Goal: Navigation & Orientation: Find specific page/section

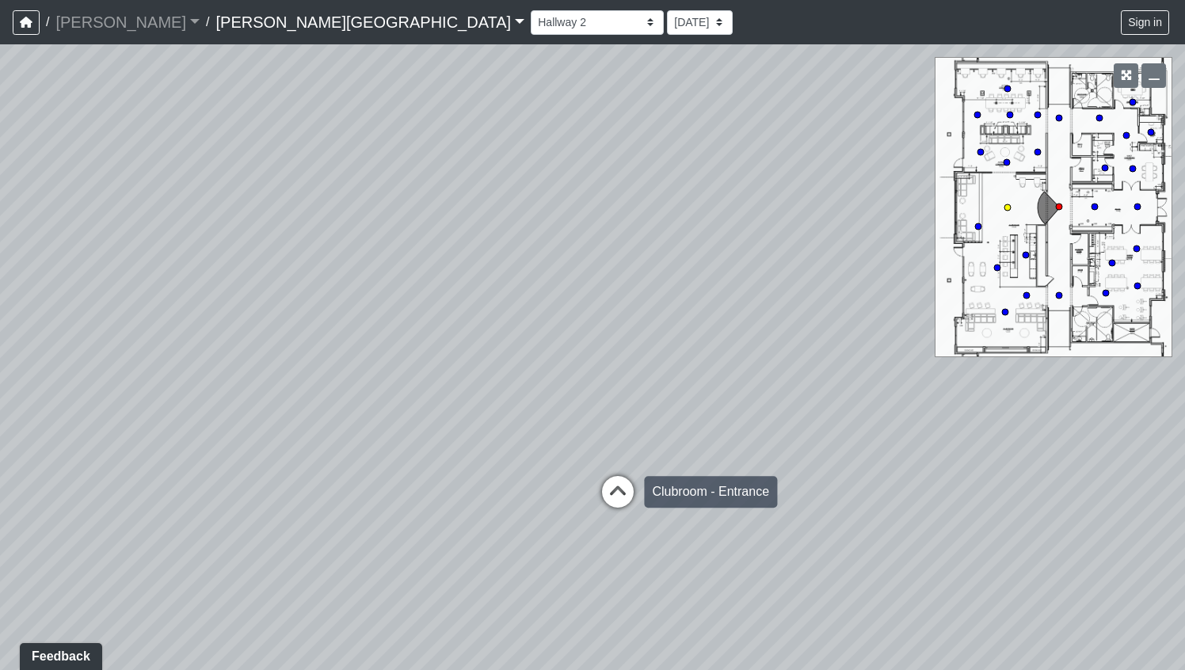
click at [626, 488] on icon at bounding box center [618, 500] width 48 height 48
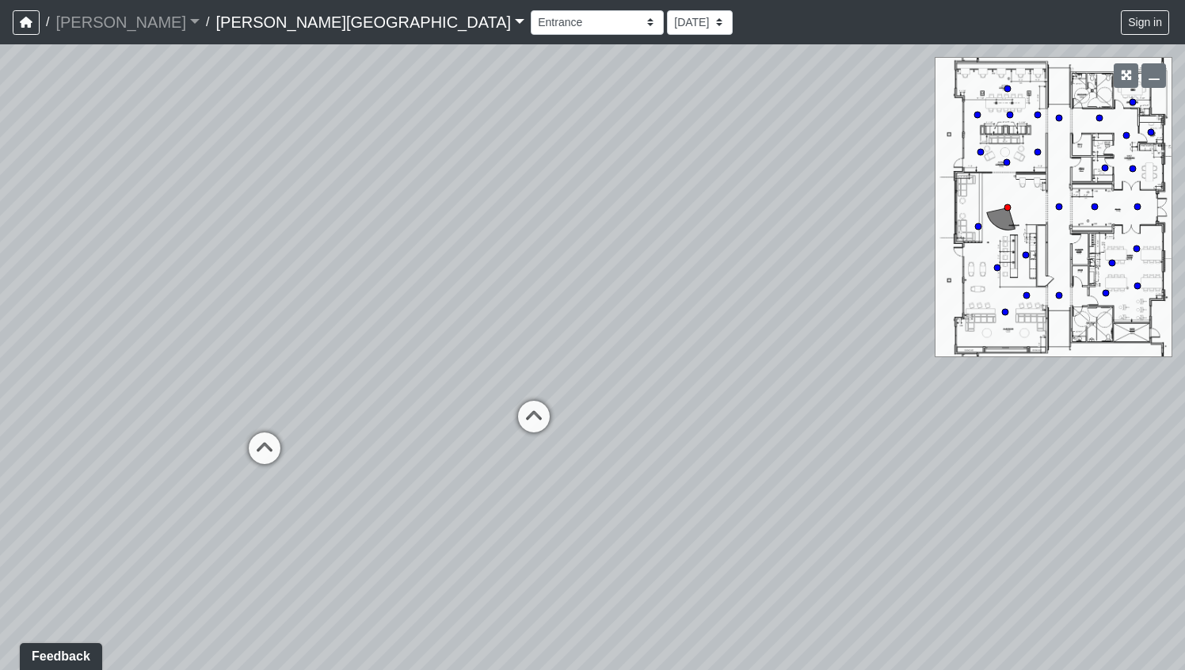
drag, startPoint x: 347, startPoint y: 487, endPoint x: 933, endPoint y: 425, distance: 588.9
click at [981, 426] on div "Loading... Clubroom - Entrance Loading... Entry - Booths Loading... Hallway 3 L…" at bounding box center [592, 357] width 1185 height 626
drag, startPoint x: 345, startPoint y: 475, endPoint x: 418, endPoint y: 492, distance: 75.0
click at [418, 492] on div "Loading... Clubroom - Entrance Loading... Entry - Booths Loading... Hallway 3 L…" at bounding box center [592, 357] width 1185 height 626
click at [368, 456] on icon at bounding box center [369, 457] width 48 height 48
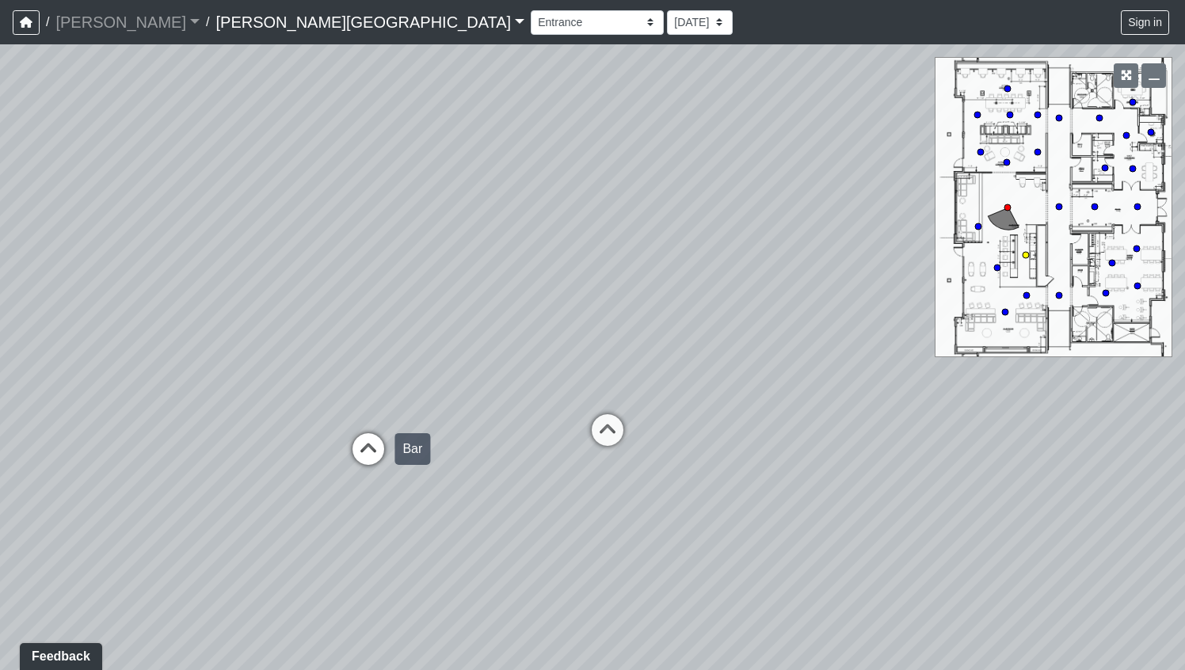
select select "kTr1RygiFivabkrQ5UUnvM"
drag, startPoint x: 666, startPoint y: 432, endPoint x: 638, endPoint y: 174, distance: 259.1
click at [638, 174] on div "Loading... Clubroom - Entrance Loading... Entry - Booths Loading... Hallway 3 L…" at bounding box center [592, 357] width 1185 height 626
drag, startPoint x: 540, startPoint y: 559, endPoint x: 764, endPoint y: 185, distance: 436.8
click at [764, 185] on div "Loading... Clubroom - Entrance Loading... Entry - Booths Loading... Hallway 3 L…" at bounding box center [592, 357] width 1185 height 626
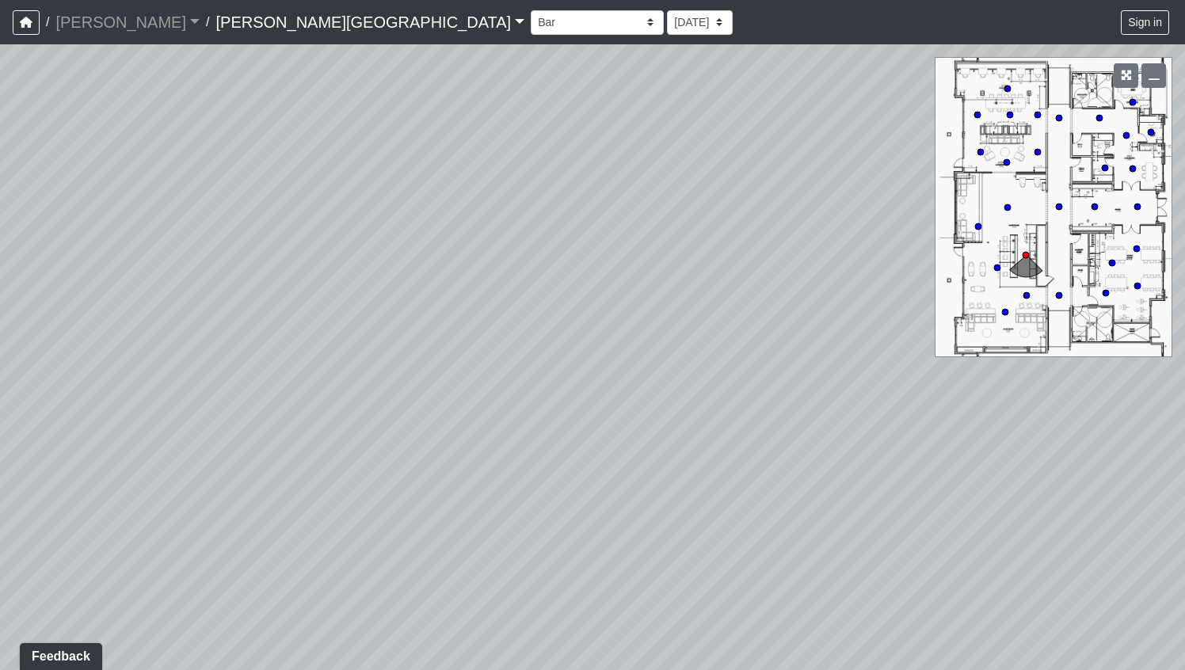
drag, startPoint x: 730, startPoint y: 480, endPoint x: 727, endPoint y: 316, distance: 164.0
click at [727, 316] on div "Loading... Clubroom - Entrance Loading... Entry - Booths Loading... Hallway 3 L…" at bounding box center [592, 357] width 1185 height 626
drag, startPoint x: 719, startPoint y: 498, endPoint x: 746, endPoint y: 468, distance: 40.4
click at [746, 468] on div "Loading... Clubroom - Entrance Loading... Entry - Booths Loading... Hallway 3 L…" at bounding box center [592, 357] width 1185 height 626
